Goal: Transaction & Acquisition: Purchase product/service

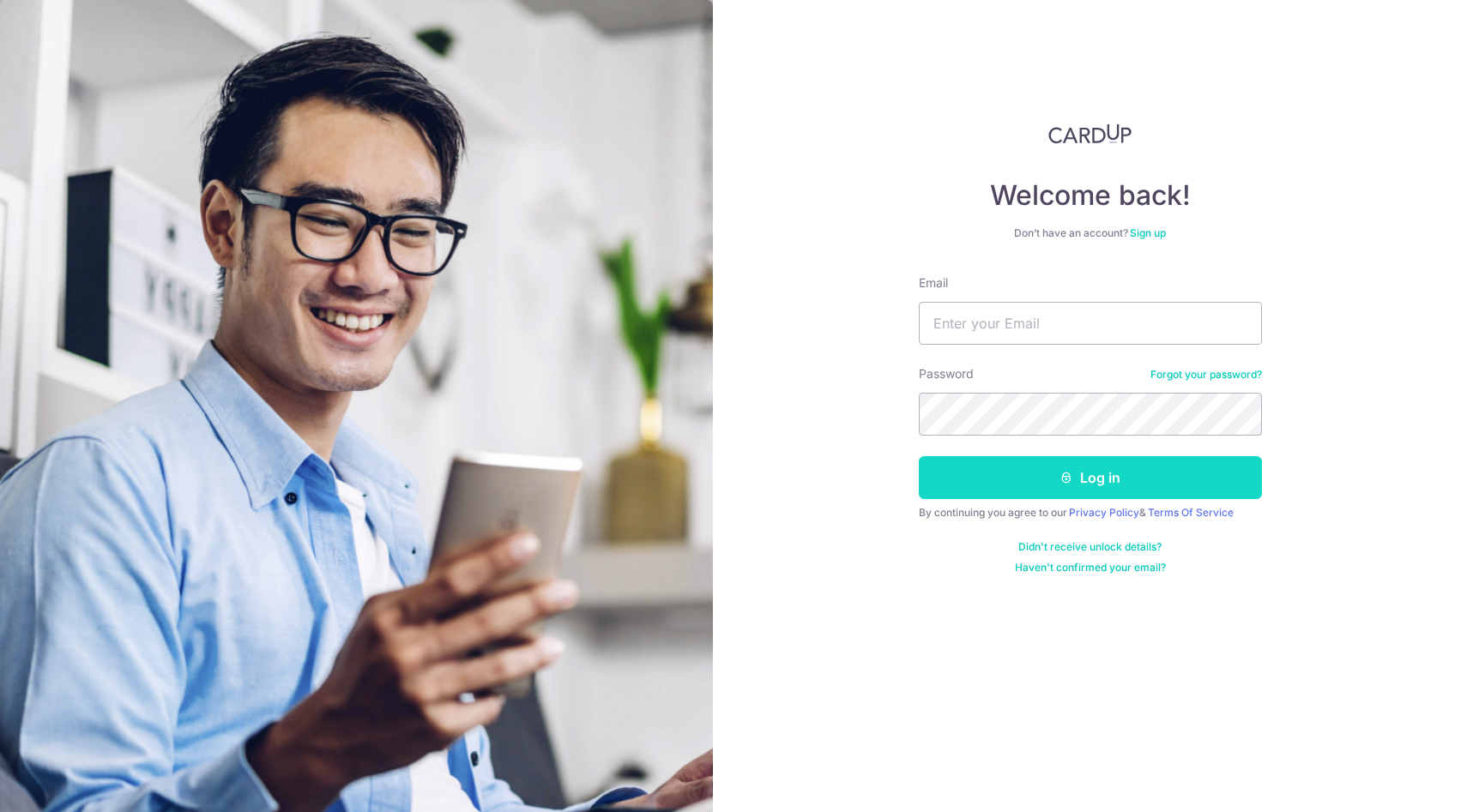
type input "[EMAIL_ADDRESS][DOMAIN_NAME]"
click at [1027, 480] on button "Log in" at bounding box center [1090, 478] width 343 height 43
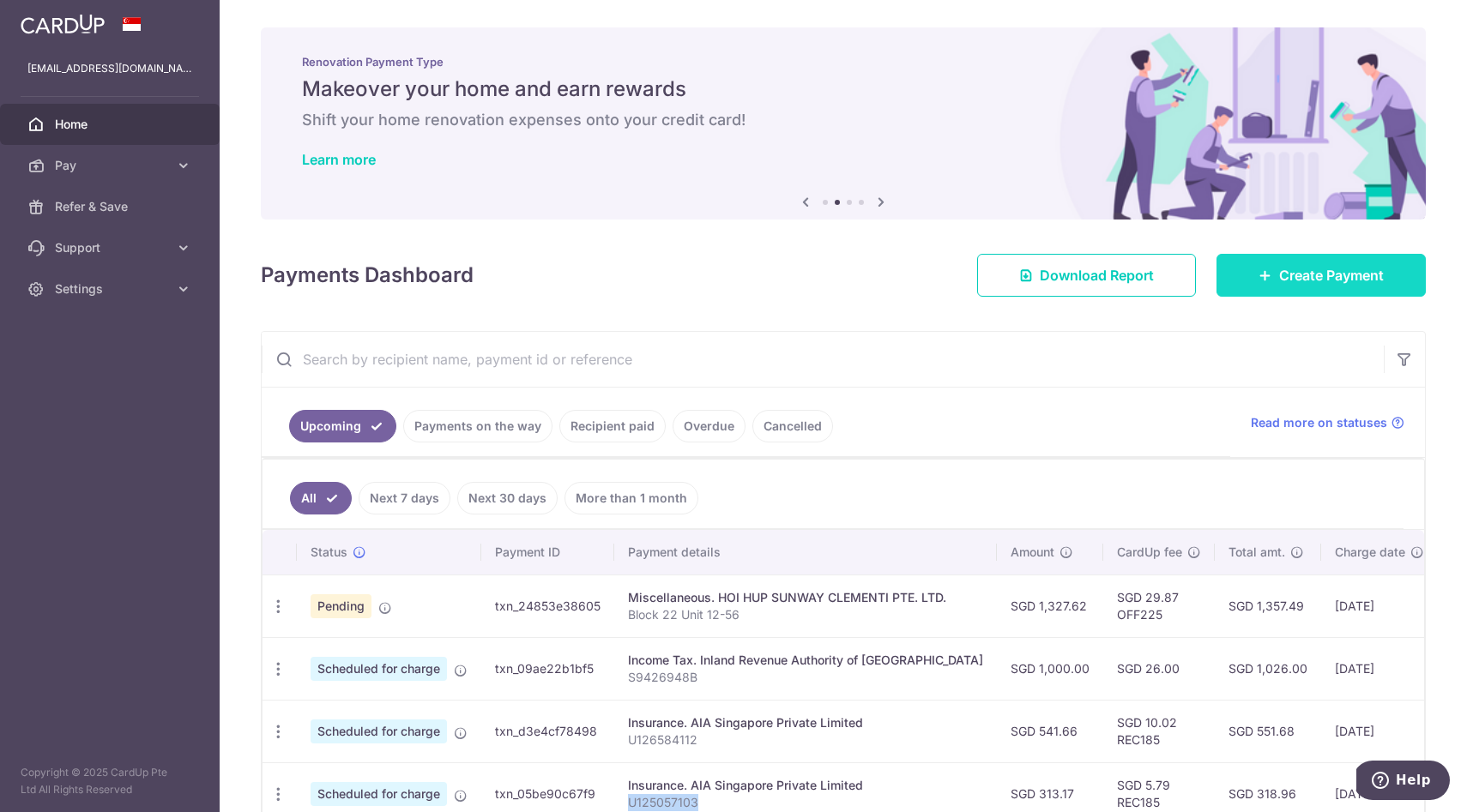
click at [1268, 284] on link "Create Payment" at bounding box center [1321, 276] width 209 height 43
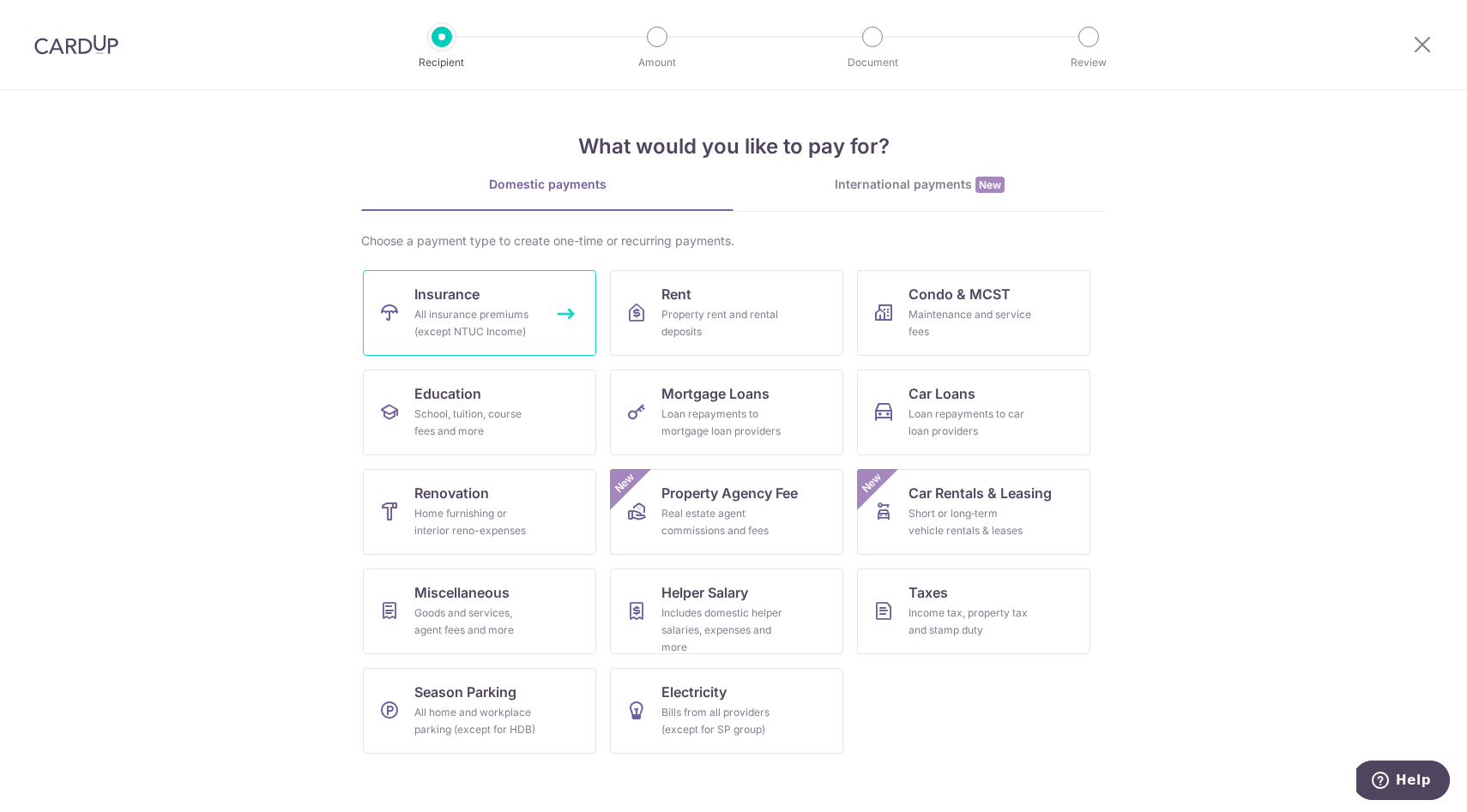
click at [456, 299] on span "Insurance" at bounding box center [446, 294] width 65 height 20
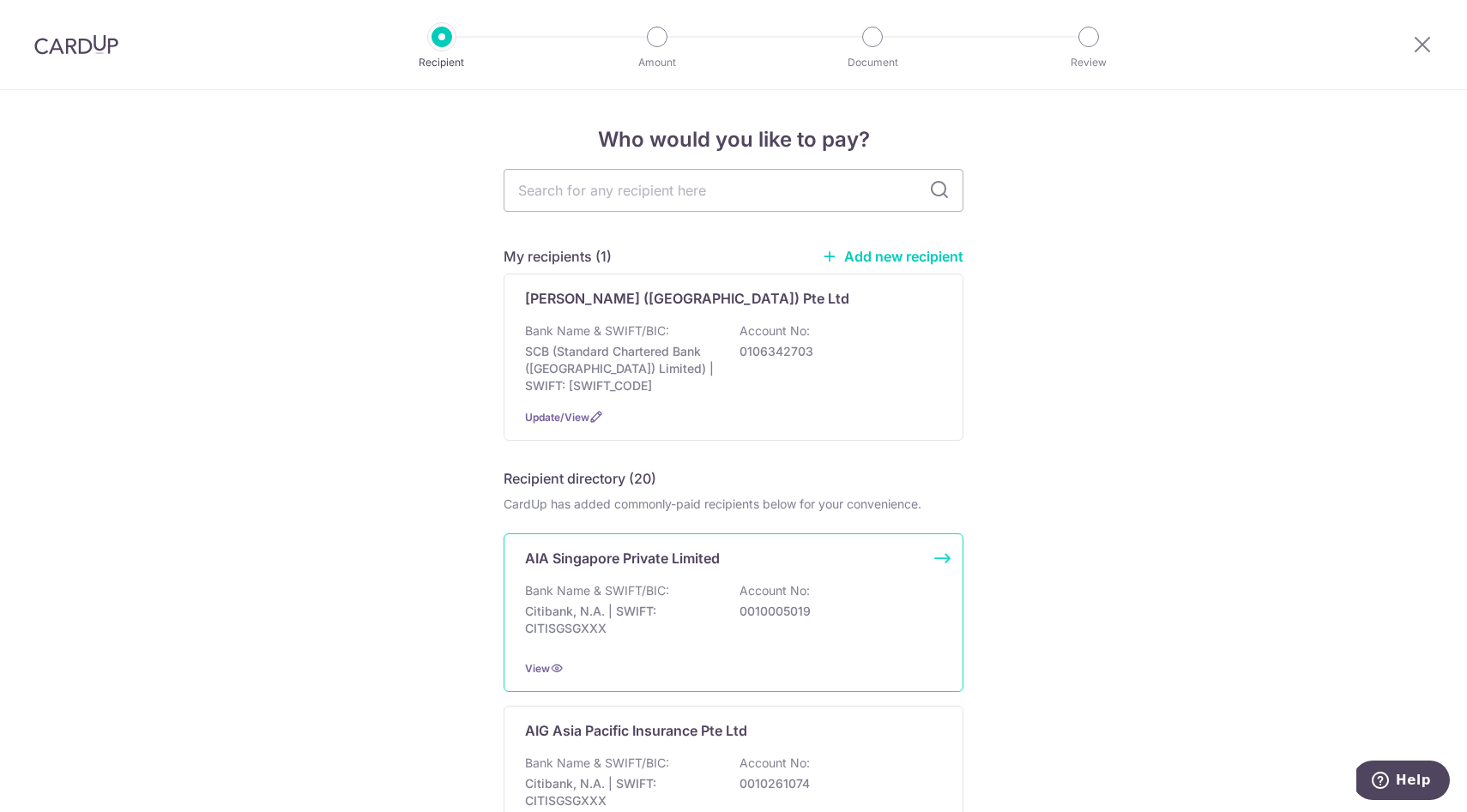
click at [582, 592] on p "Bank Name & SWIFT/BIC:" at bounding box center [597, 591] width 144 height 18
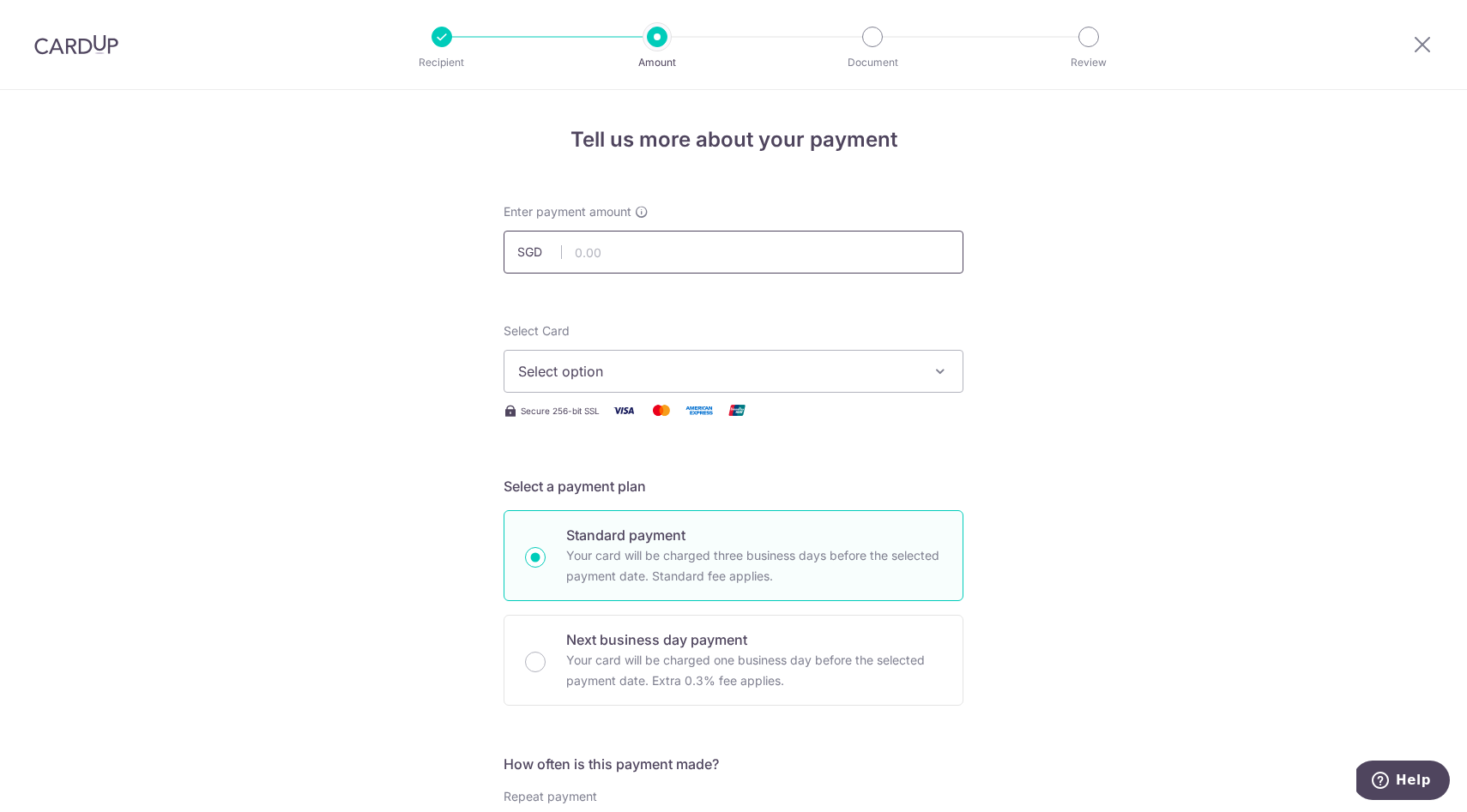
click at [625, 251] on input "text" at bounding box center [734, 252] width 460 height 43
type input "689.97"
click at [658, 352] on button "Select option" at bounding box center [734, 371] width 460 height 43
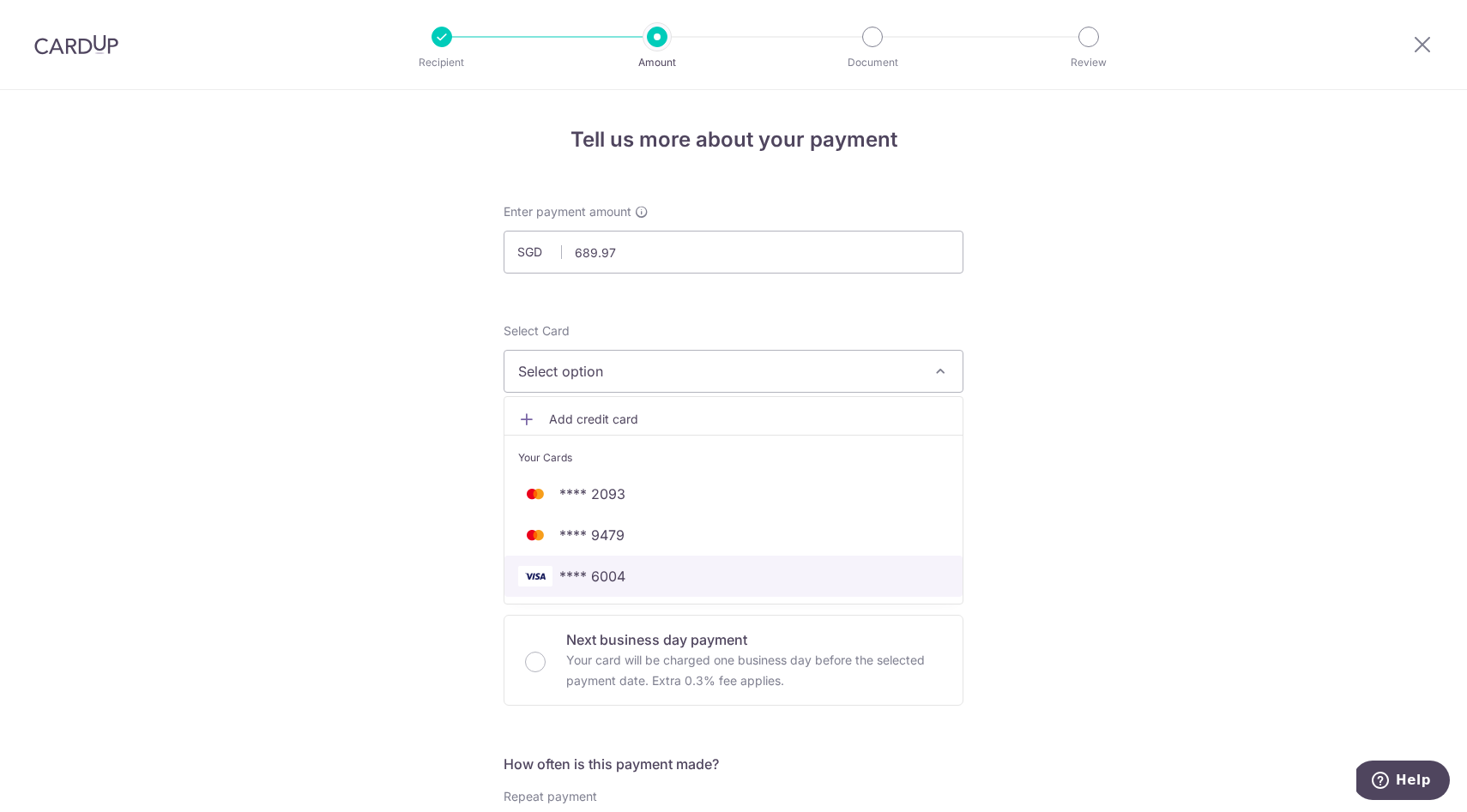
click at [666, 573] on span "**** 6004" at bounding box center [734, 575] width 431 height 20
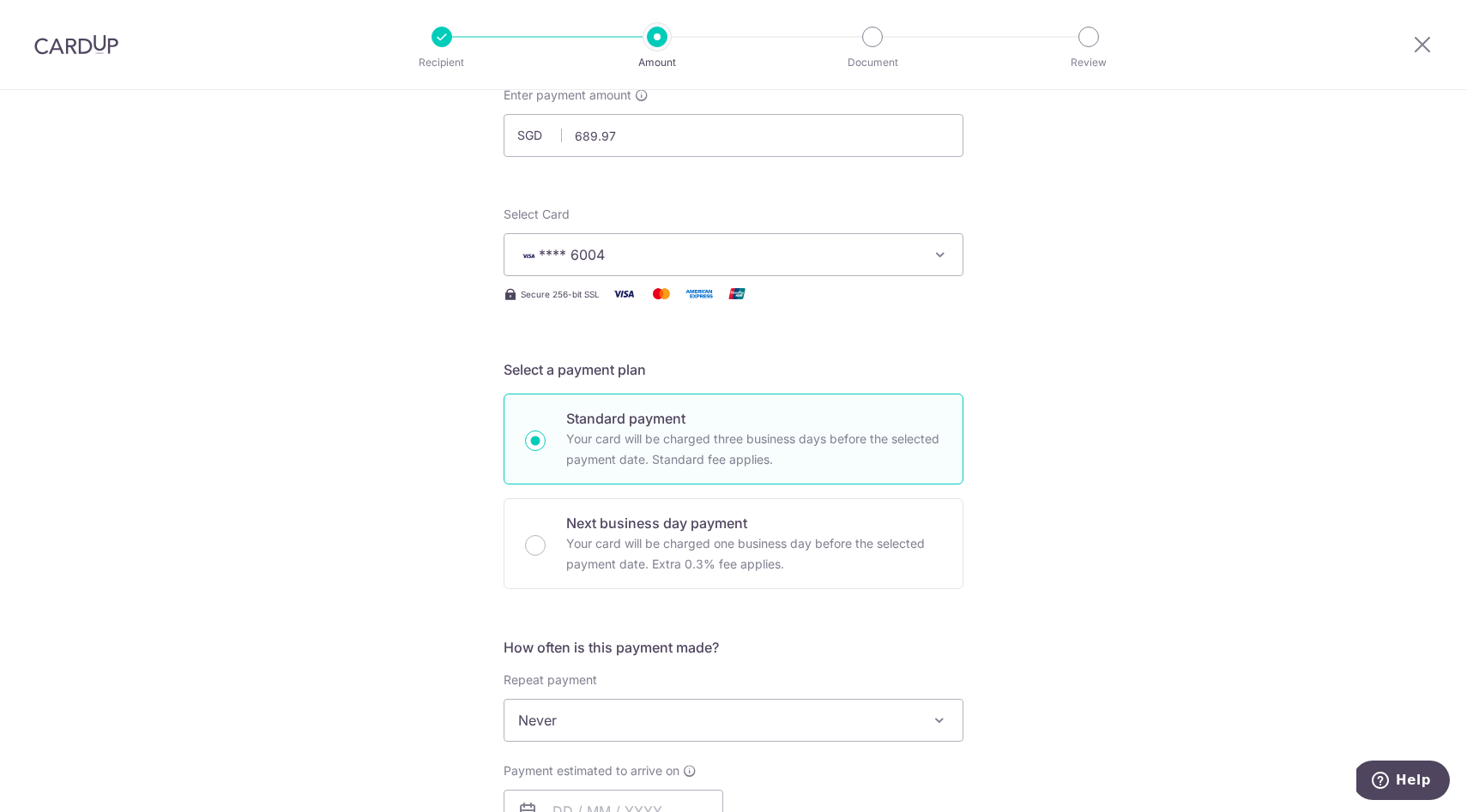
scroll to position [114, 0]
click at [742, 265] on span "**** 6004" at bounding box center [718, 257] width 399 height 20
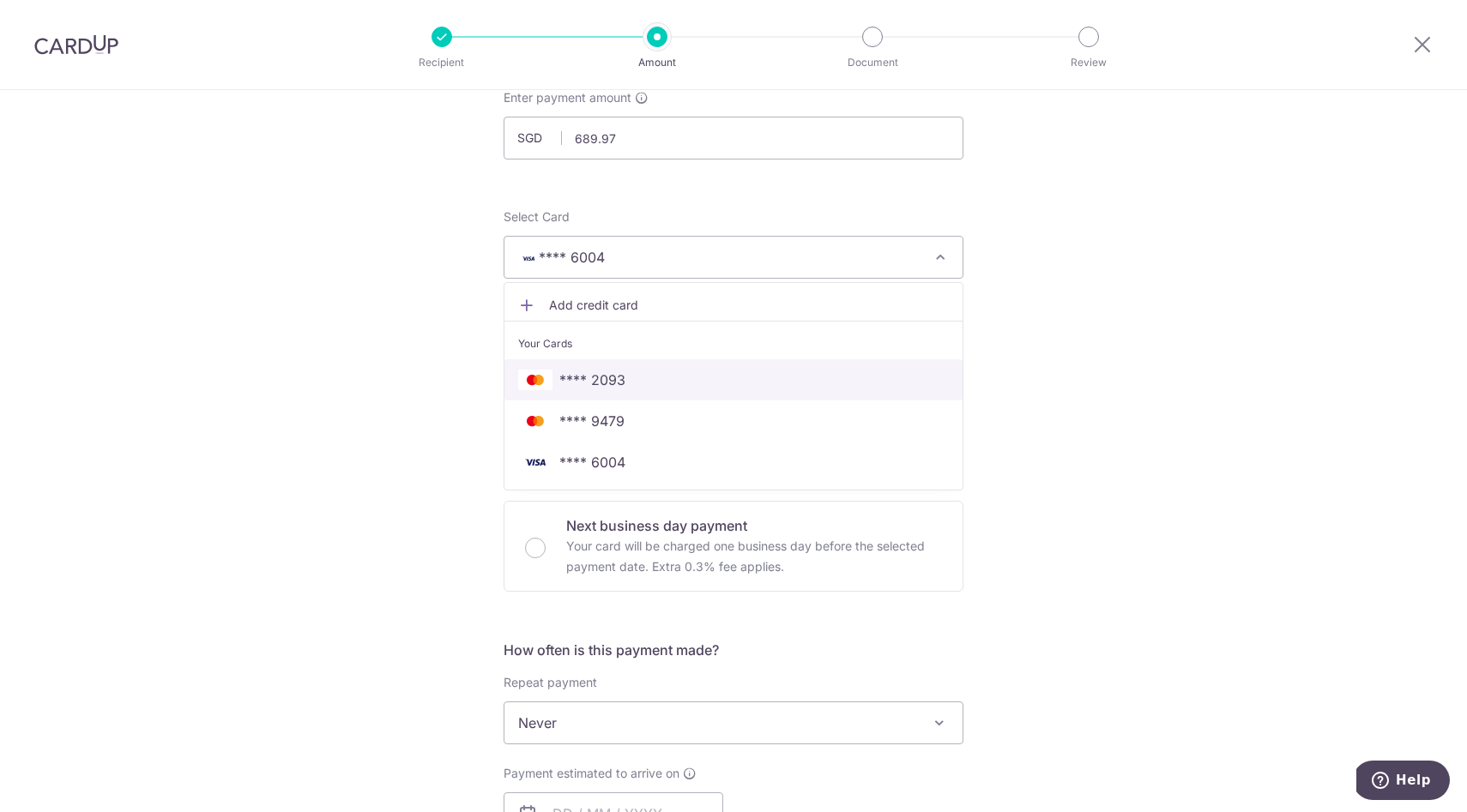
click at [709, 384] on span "**** 2093" at bounding box center [734, 380] width 431 height 20
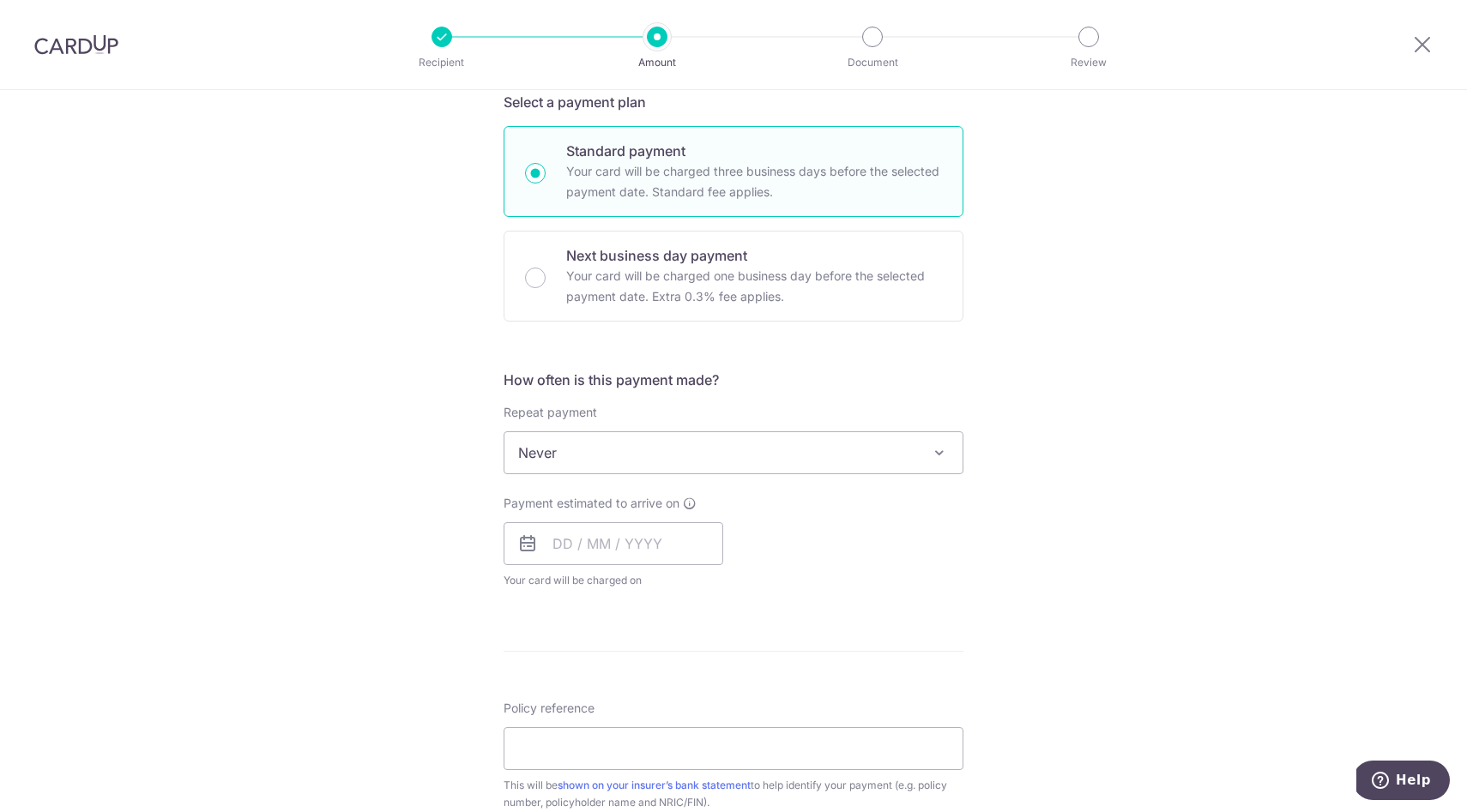
scroll to position [385, 0]
click at [595, 536] on input "text" at bounding box center [613, 543] width 219 height 43
click at [672, 696] on link "11" at bounding box center [676, 700] width 27 height 27
type input "[DATE]"
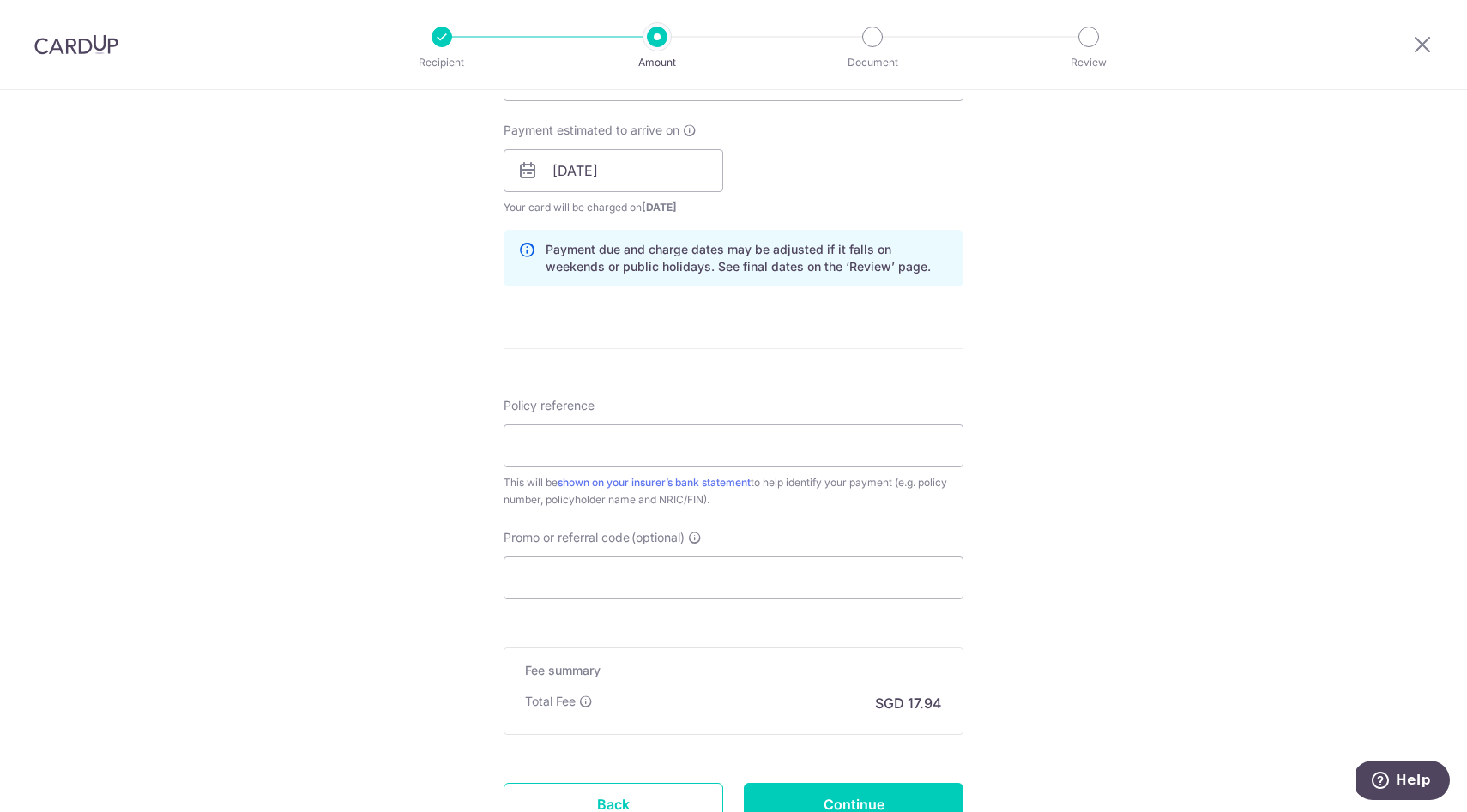
scroll to position [759, 0]
click at [622, 457] on input "Policy reference" at bounding box center [734, 443] width 460 height 43
paste input "L540369719"
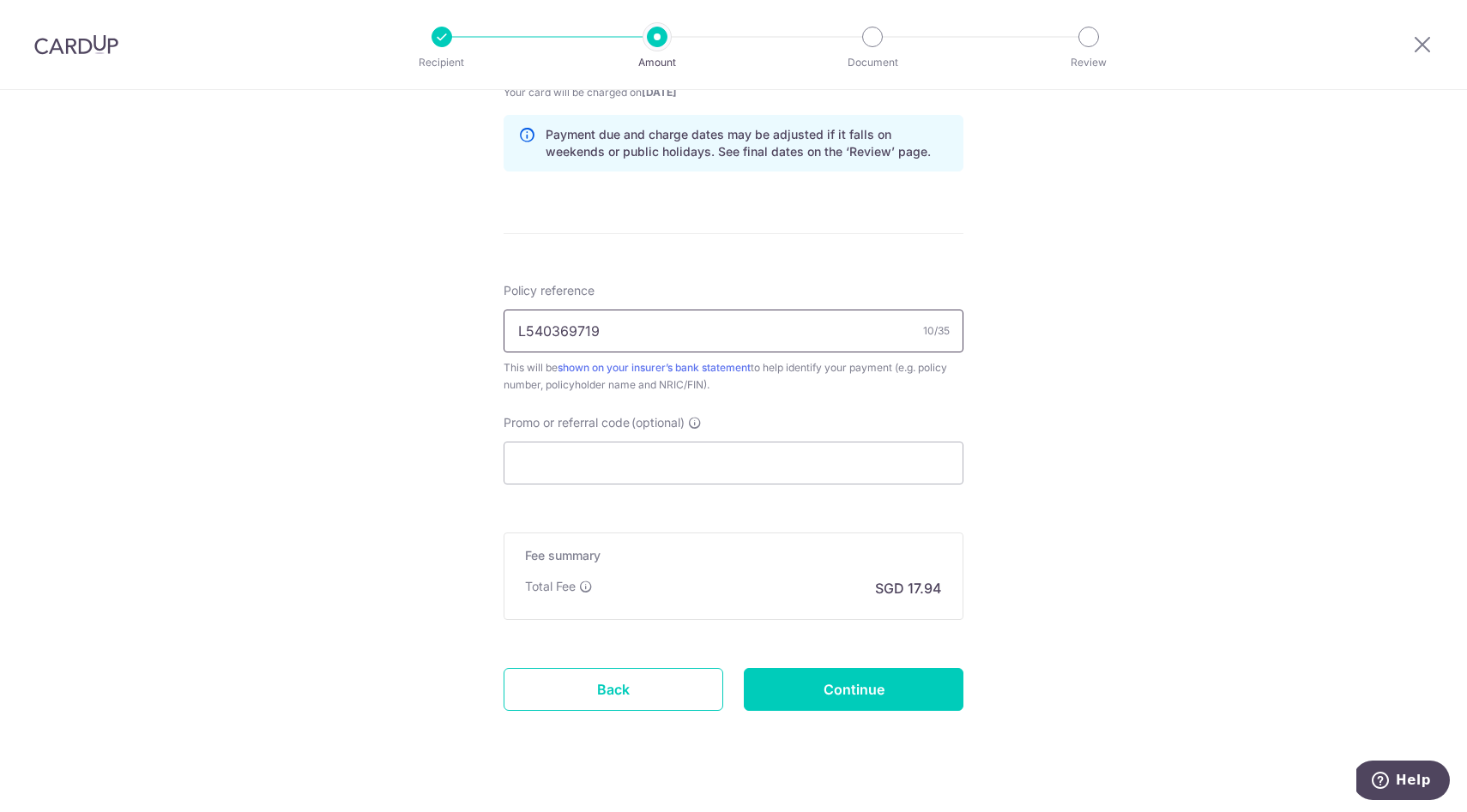
type input "L540369719"
click at [547, 470] on input "Promo or referral code (optional)" at bounding box center [734, 461] width 460 height 43
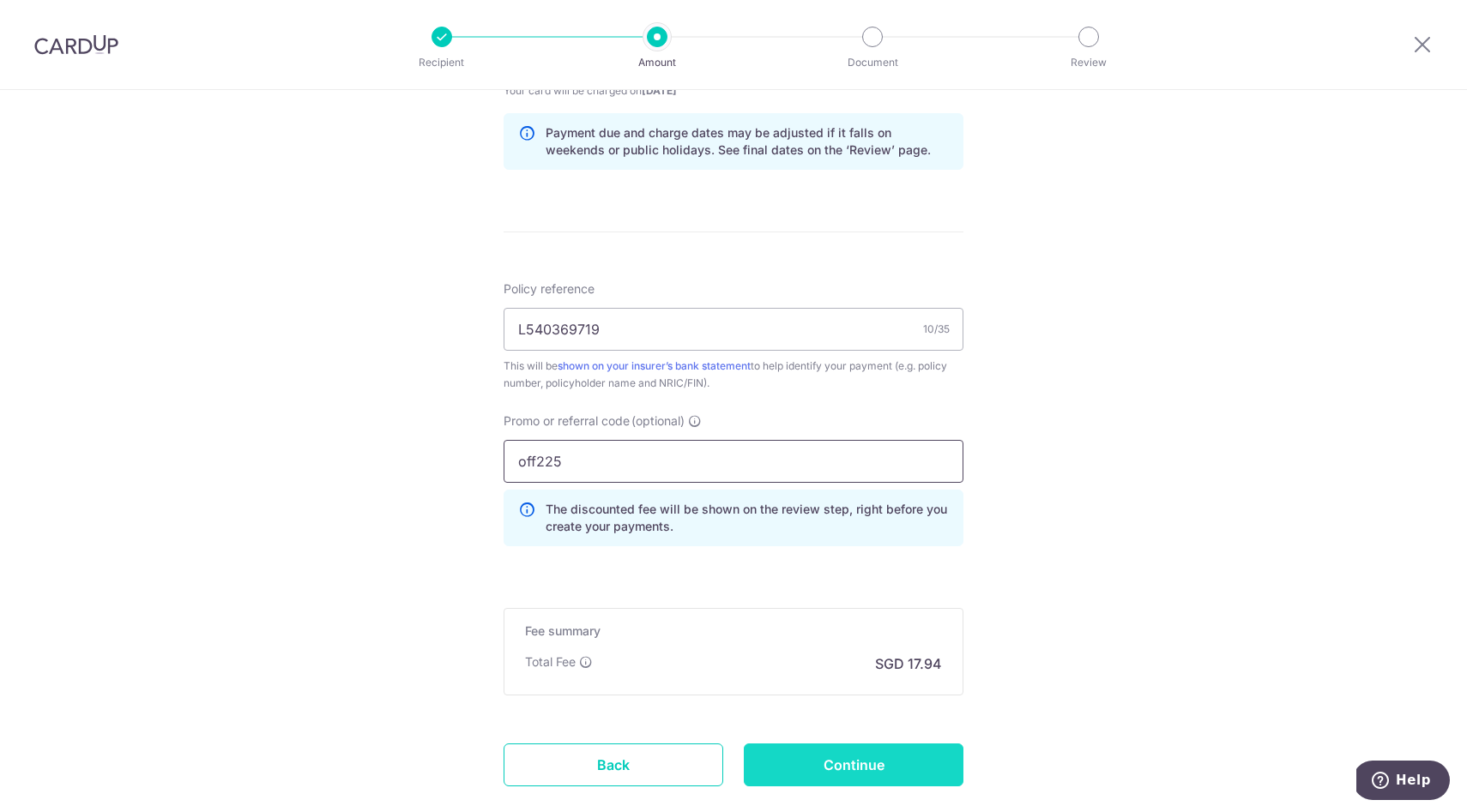
type input "off225"
click at [864, 753] on input "Continue" at bounding box center [853, 765] width 219 height 43
type input "Create Schedule"
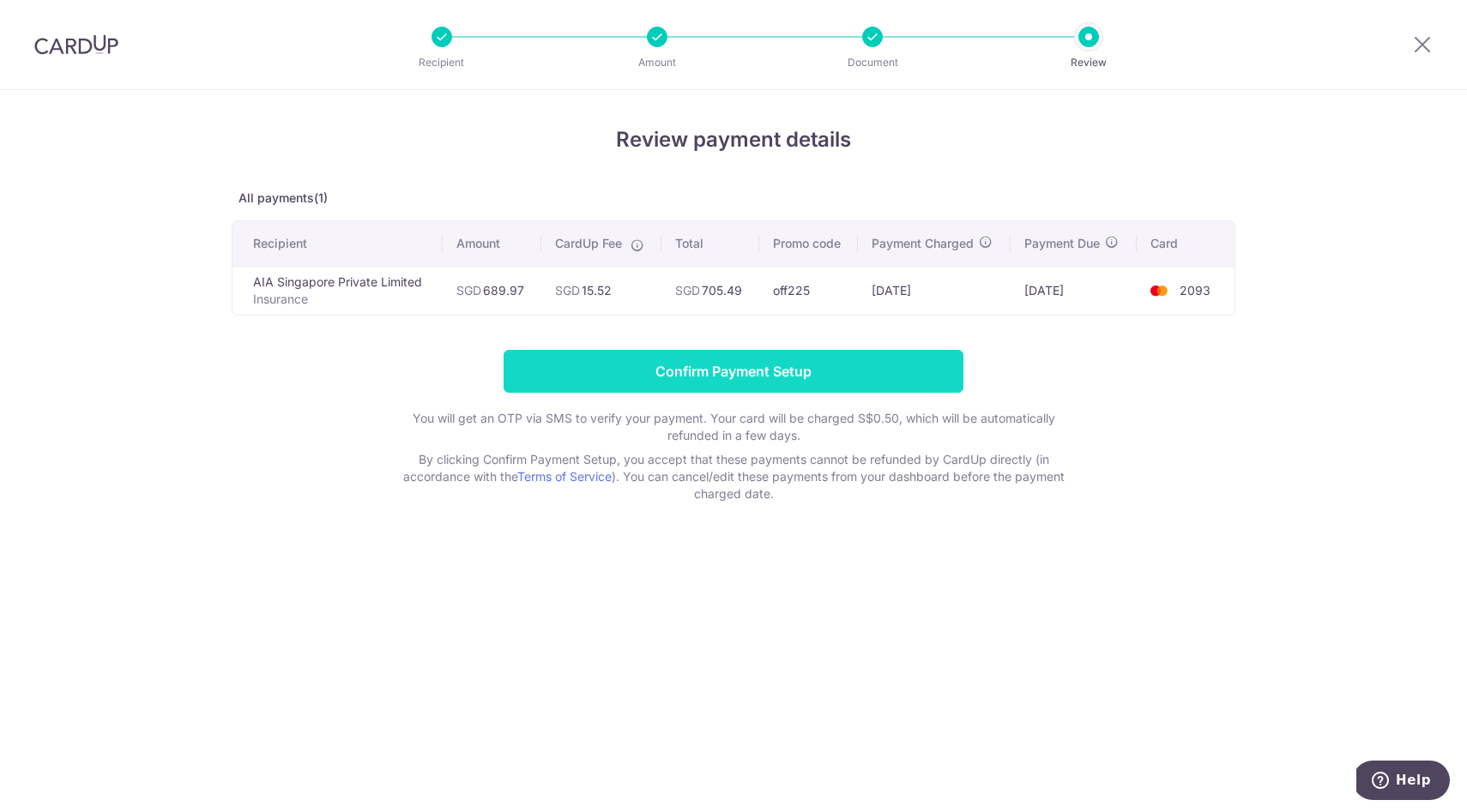
click at [818, 357] on input "Confirm Payment Setup" at bounding box center [734, 371] width 460 height 43
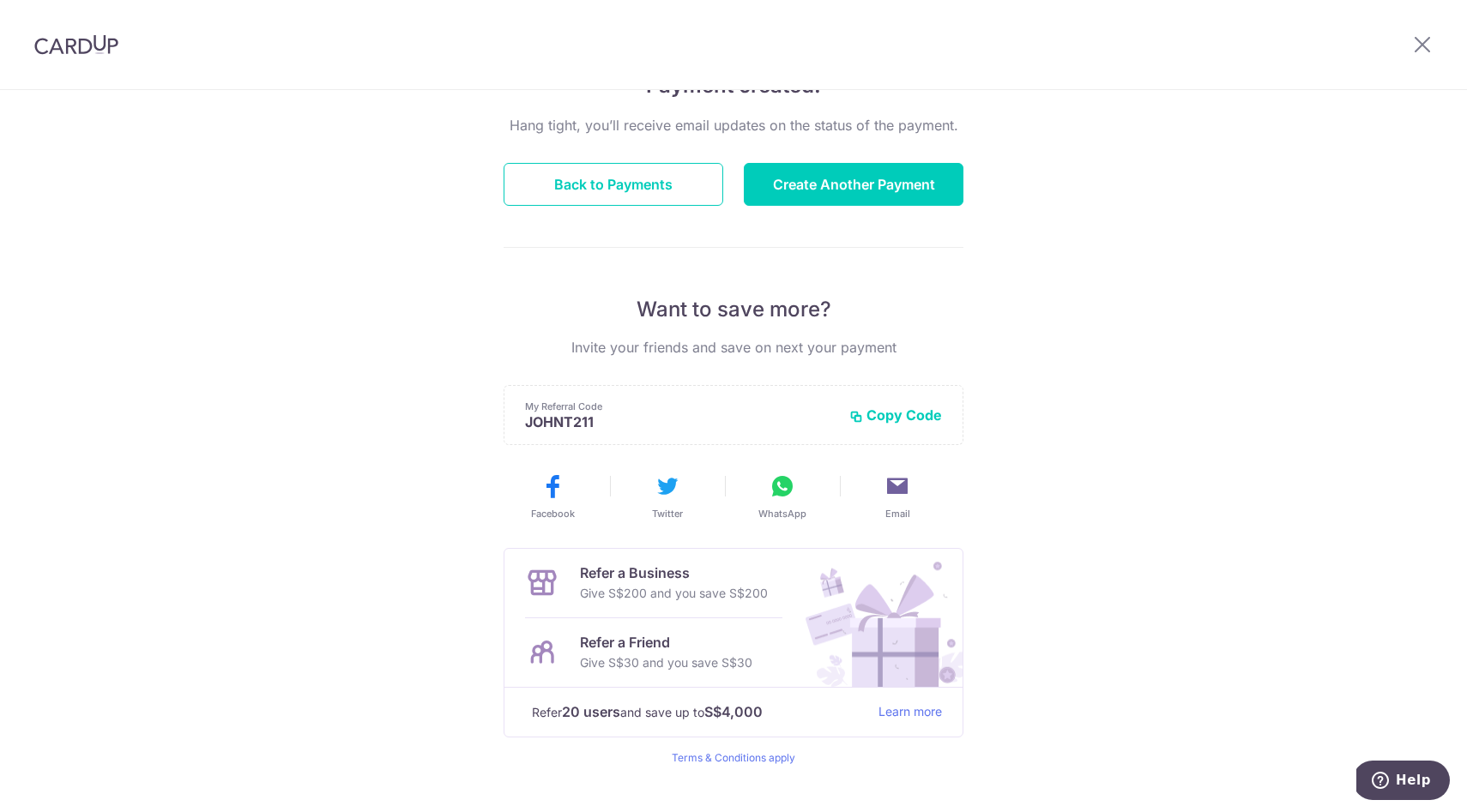
scroll to position [194, 0]
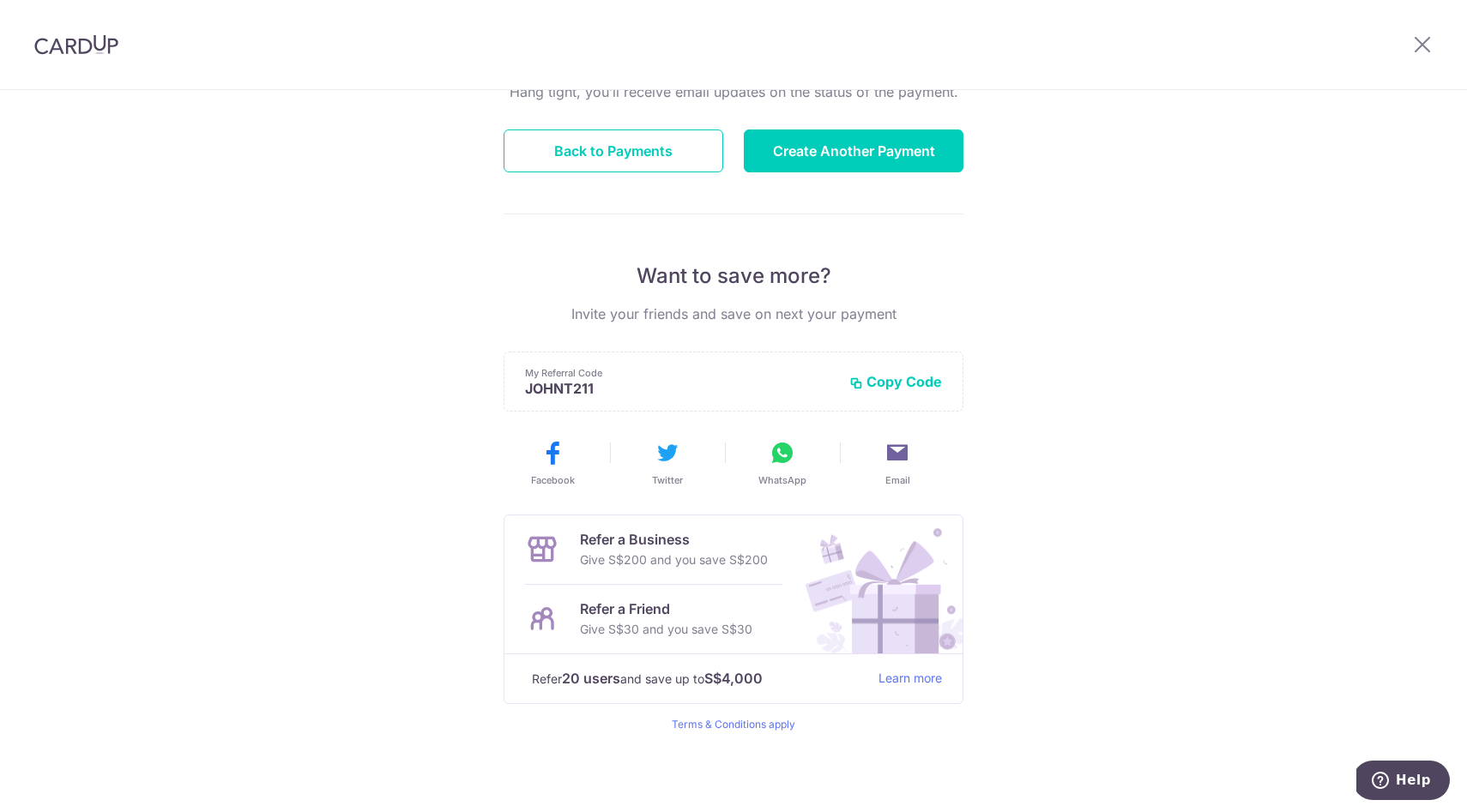
click at [357, 434] on div "Payment created! Hang tight, you’ll receive email updates on the status of the …" at bounding box center [734, 353] width 1467 height 916
